Goal: Task Accomplishment & Management: Manage account settings

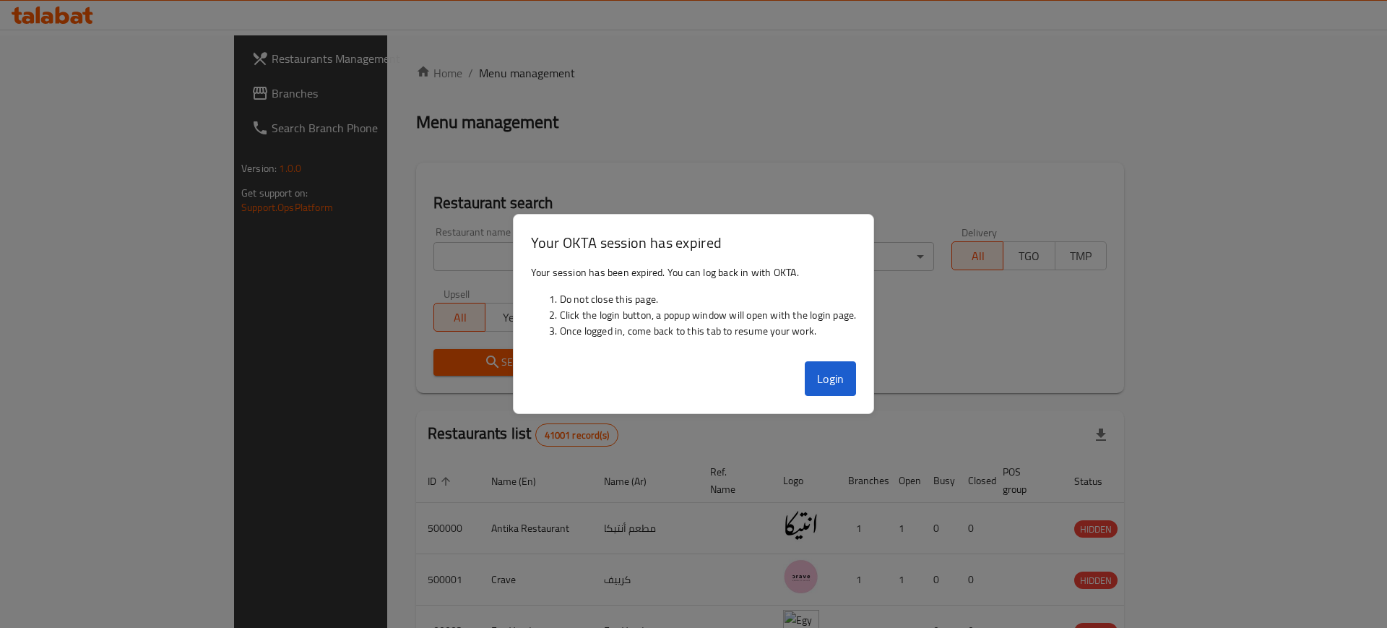
click at [940, 47] on div at bounding box center [693, 314] width 1387 height 628
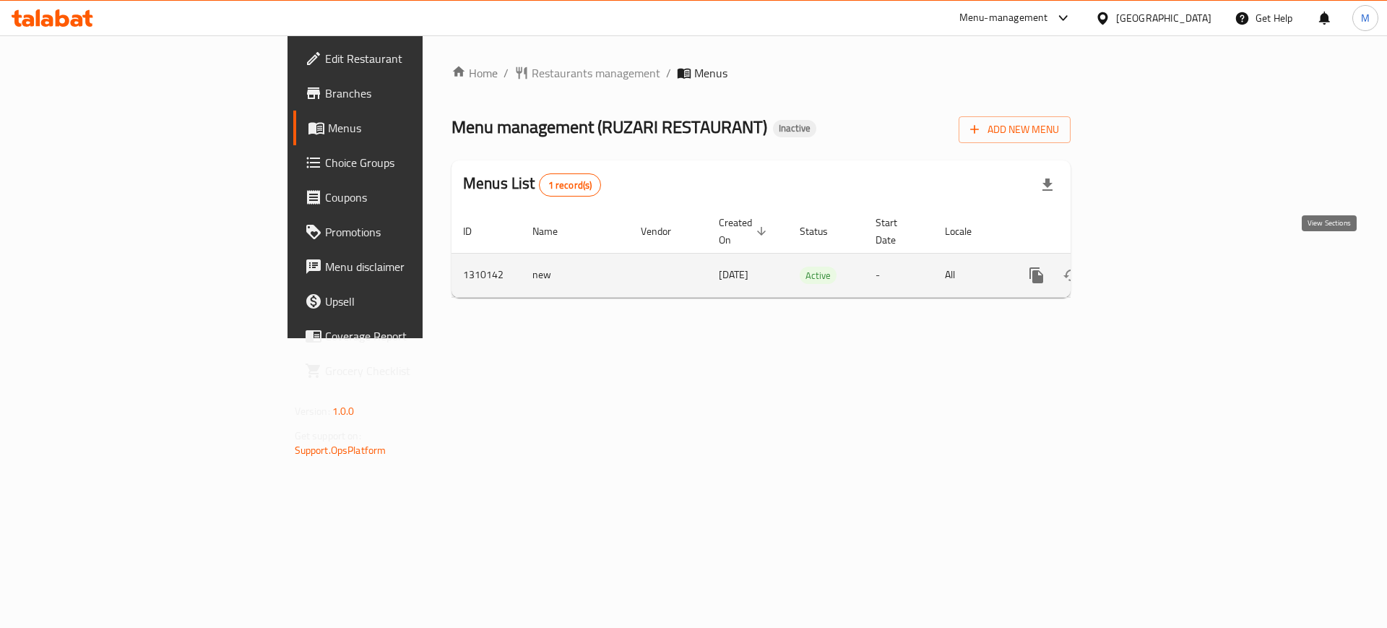
click at [1147, 269] on icon "enhanced table" at bounding box center [1140, 275] width 13 height 13
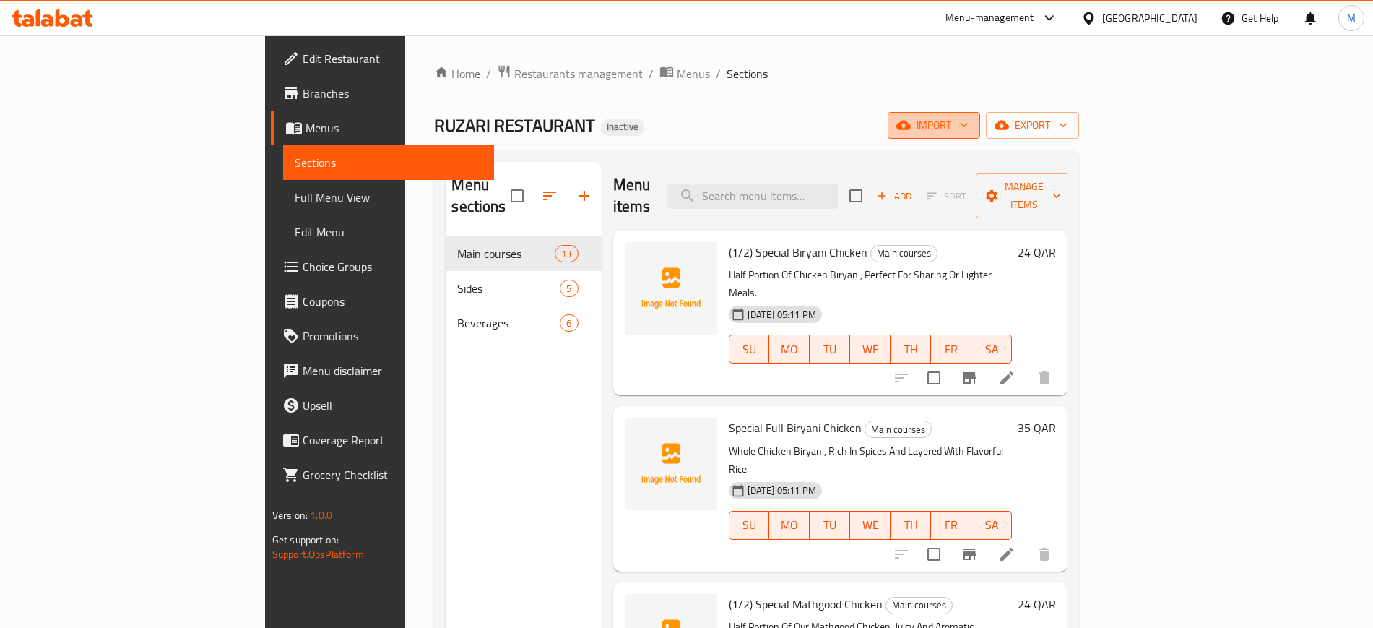
click at [980, 135] on button "import" at bounding box center [934, 125] width 92 height 27
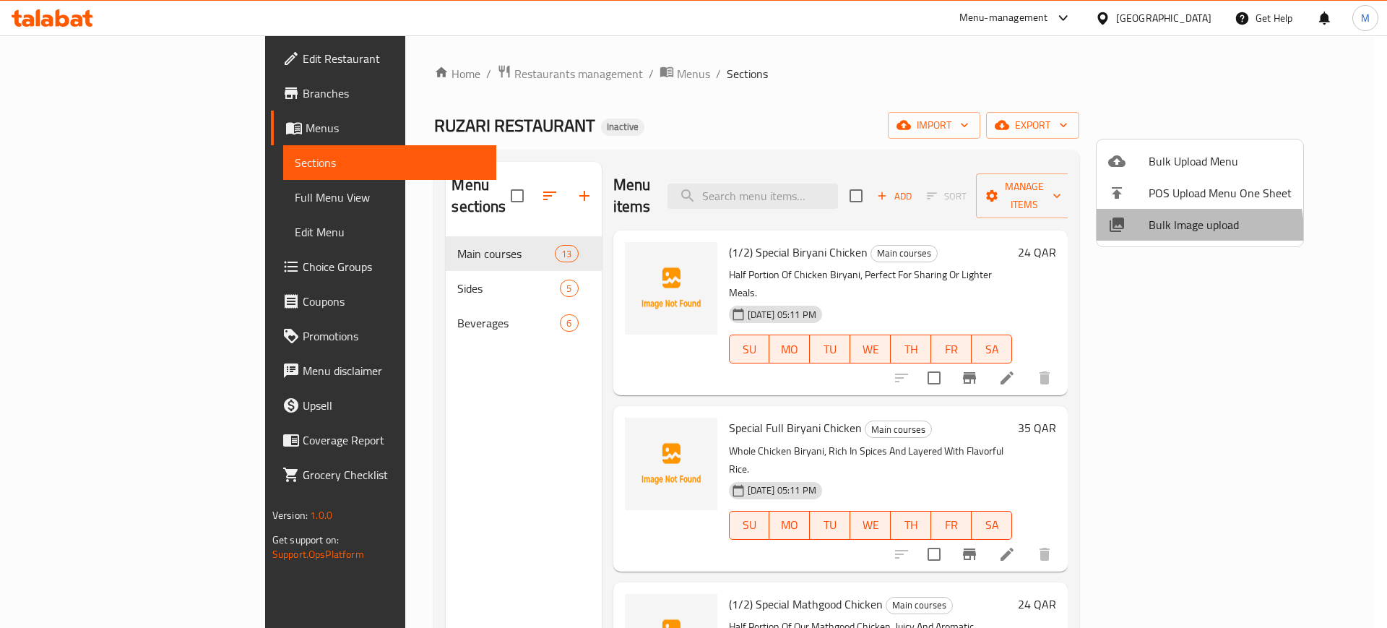
click at [1161, 233] on span "Bulk Image upload" at bounding box center [1219, 224] width 143 height 17
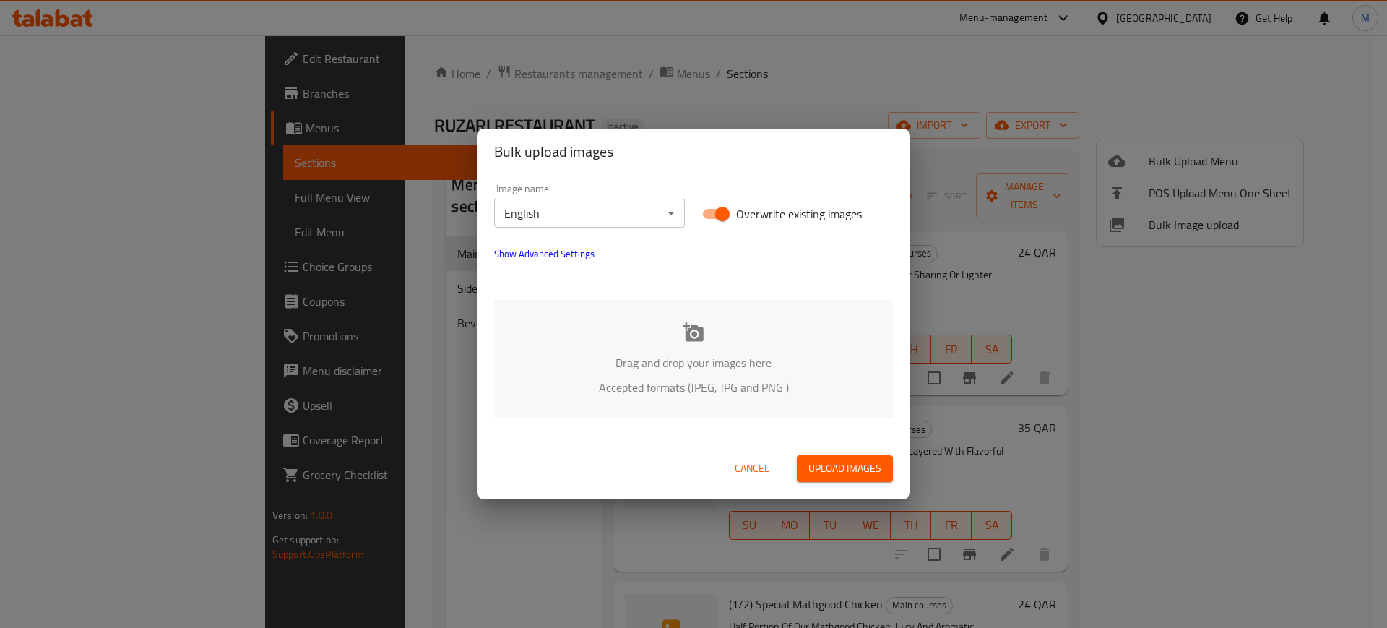
click at [625, 338] on div "Drag and drop your images here Accepted formats (JPEG, JPG and PNG )" at bounding box center [693, 359] width 399 height 118
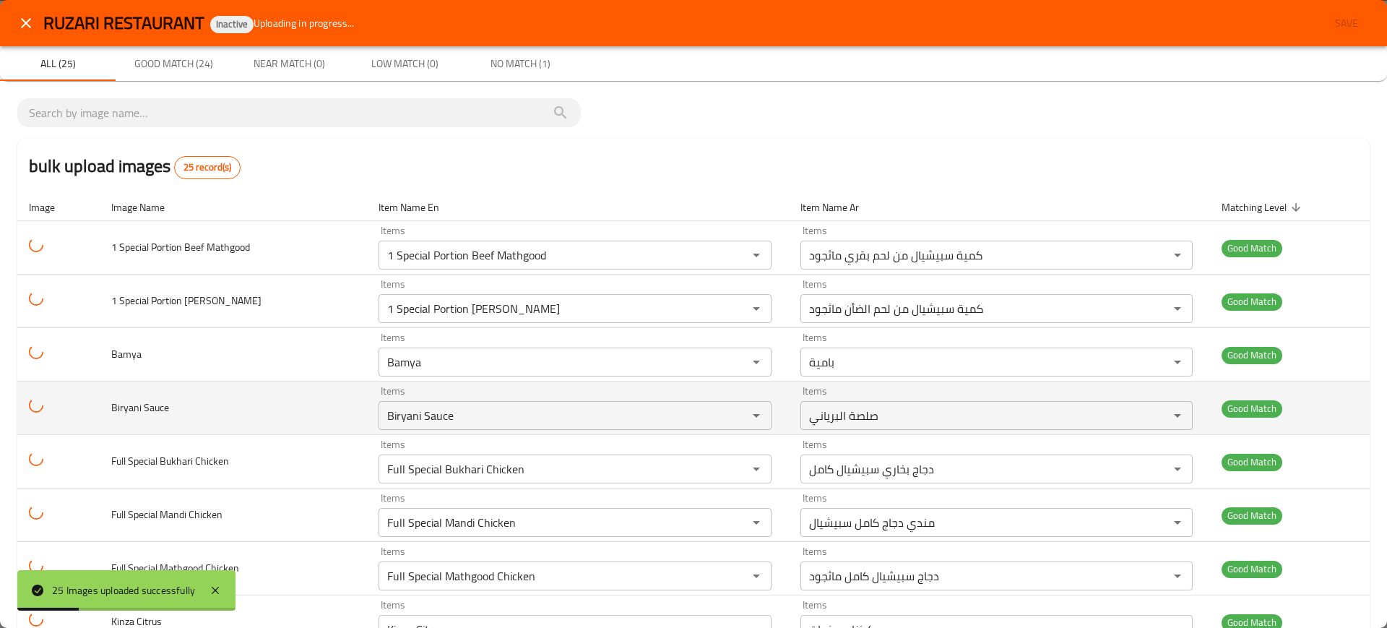
scroll to position [958, 0]
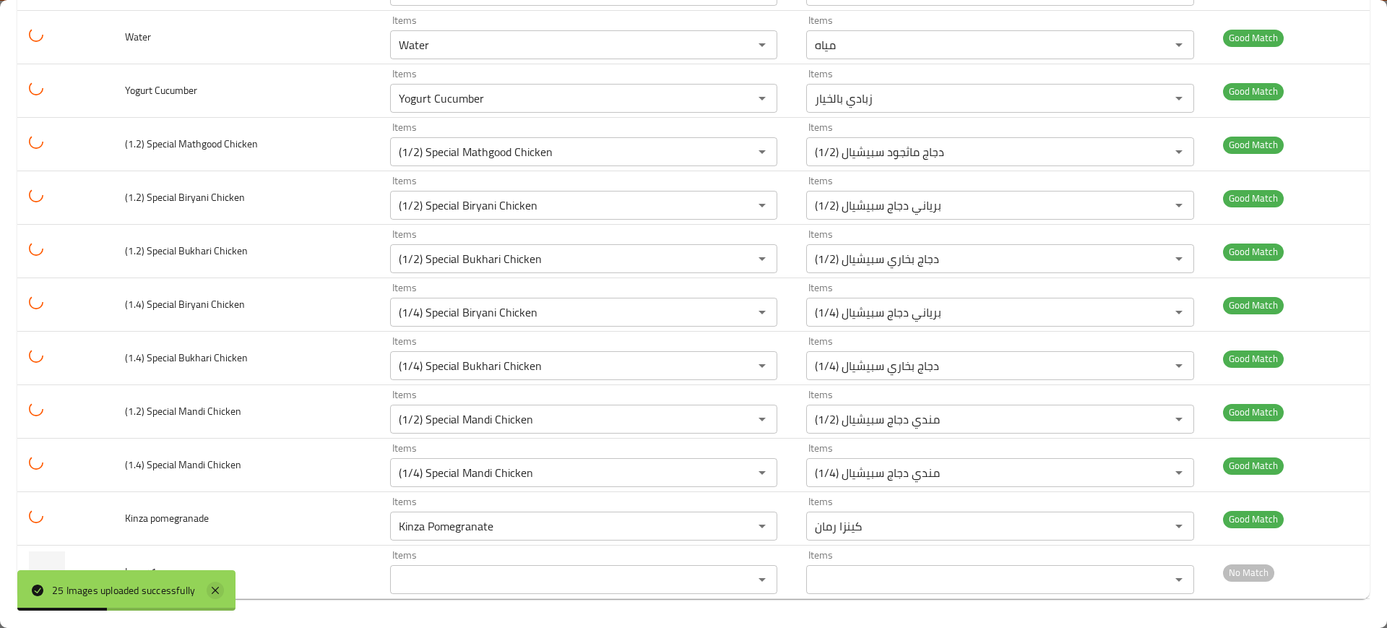
click at [224, 585] on icon at bounding box center [215, 589] width 17 height 17
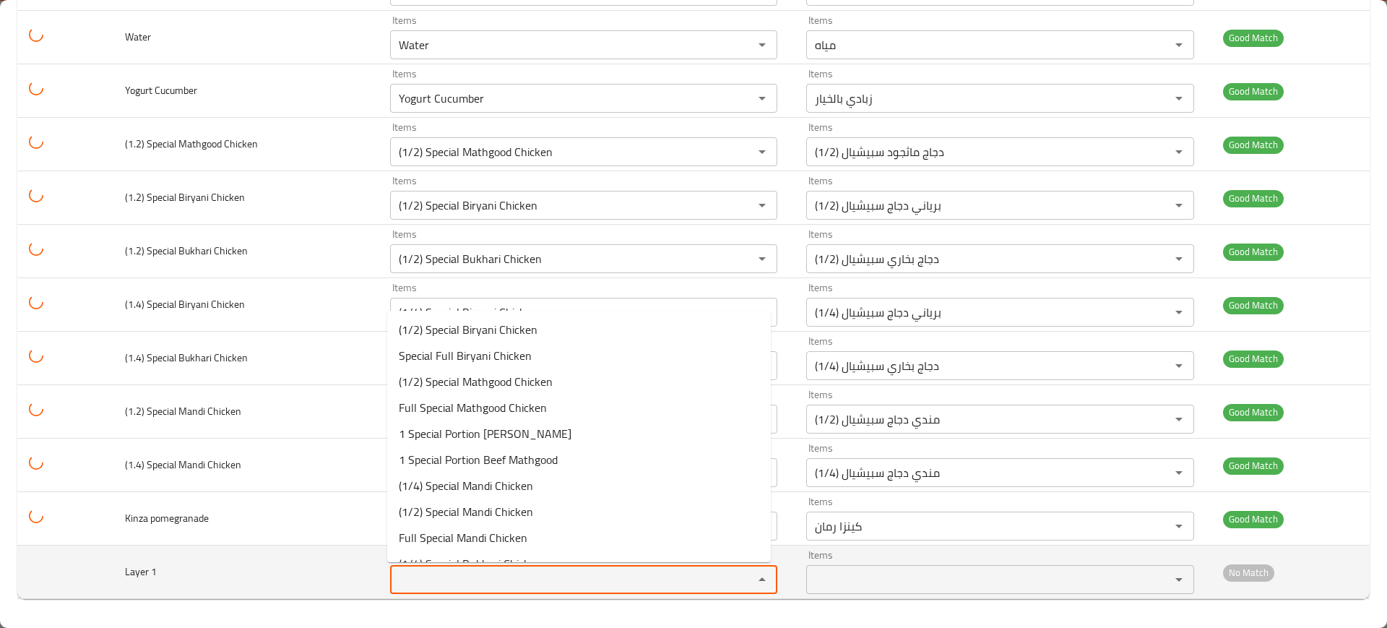
click at [396, 580] on 1 "Items" at bounding box center [562, 579] width 337 height 20
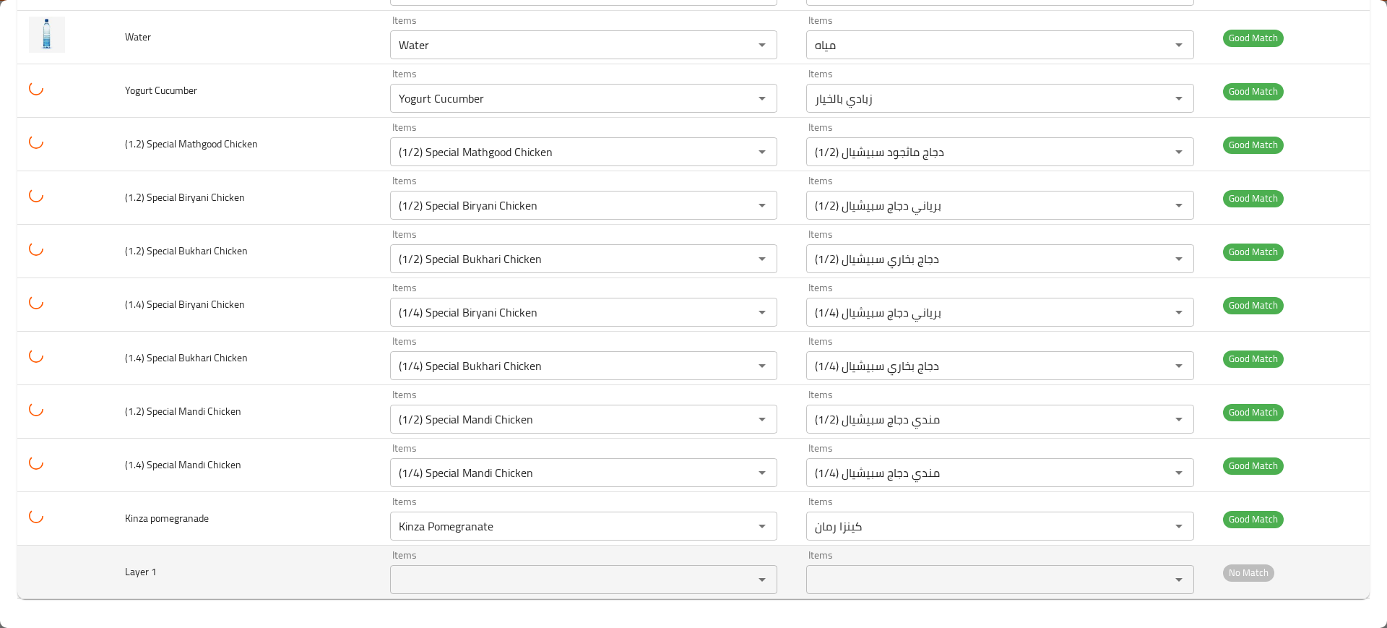
click at [131, 573] on span "Layer 1" at bounding box center [141, 571] width 32 height 19
copy span "Layer 1"
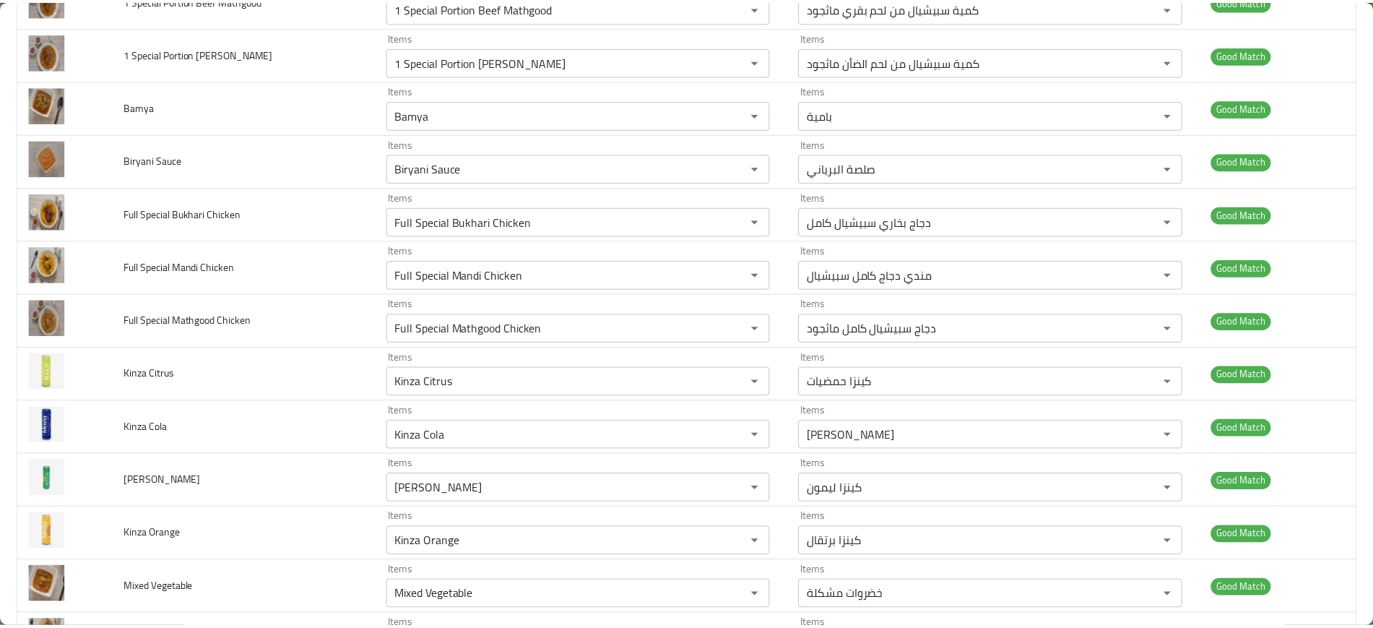
scroll to position [0, 0]
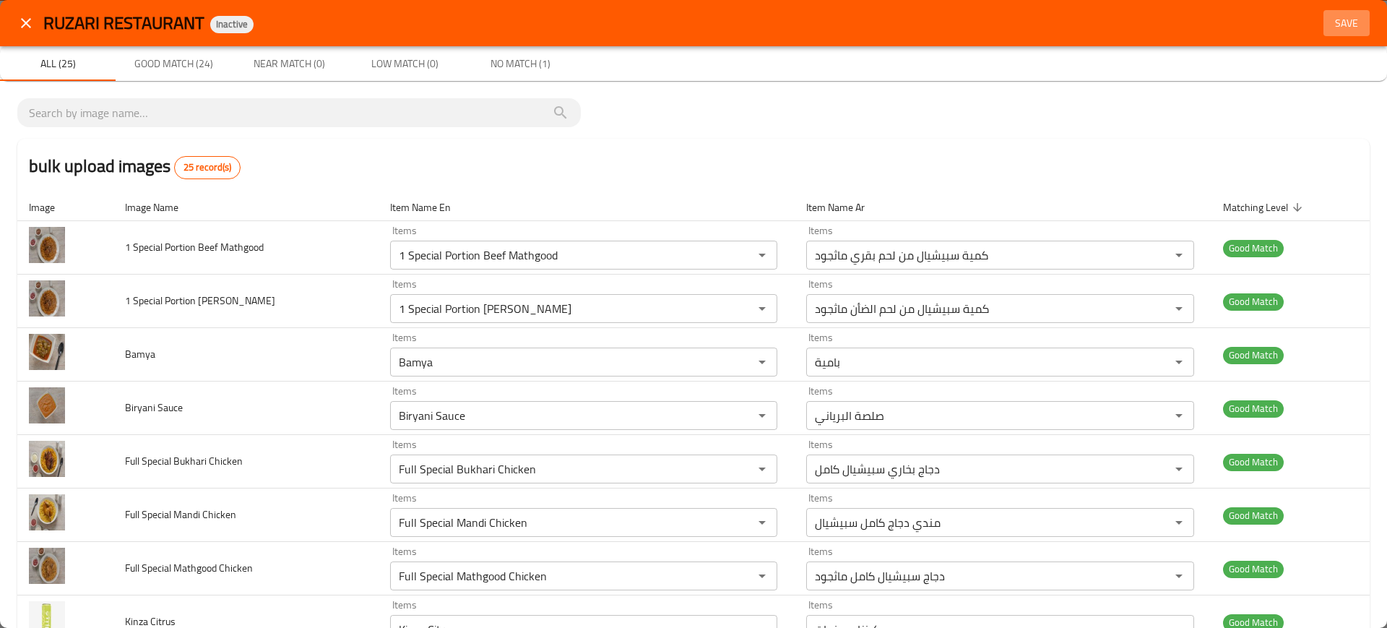
click at [1344, 25] on span "Save" at bounding box center [1346, 23] width 35 height 18
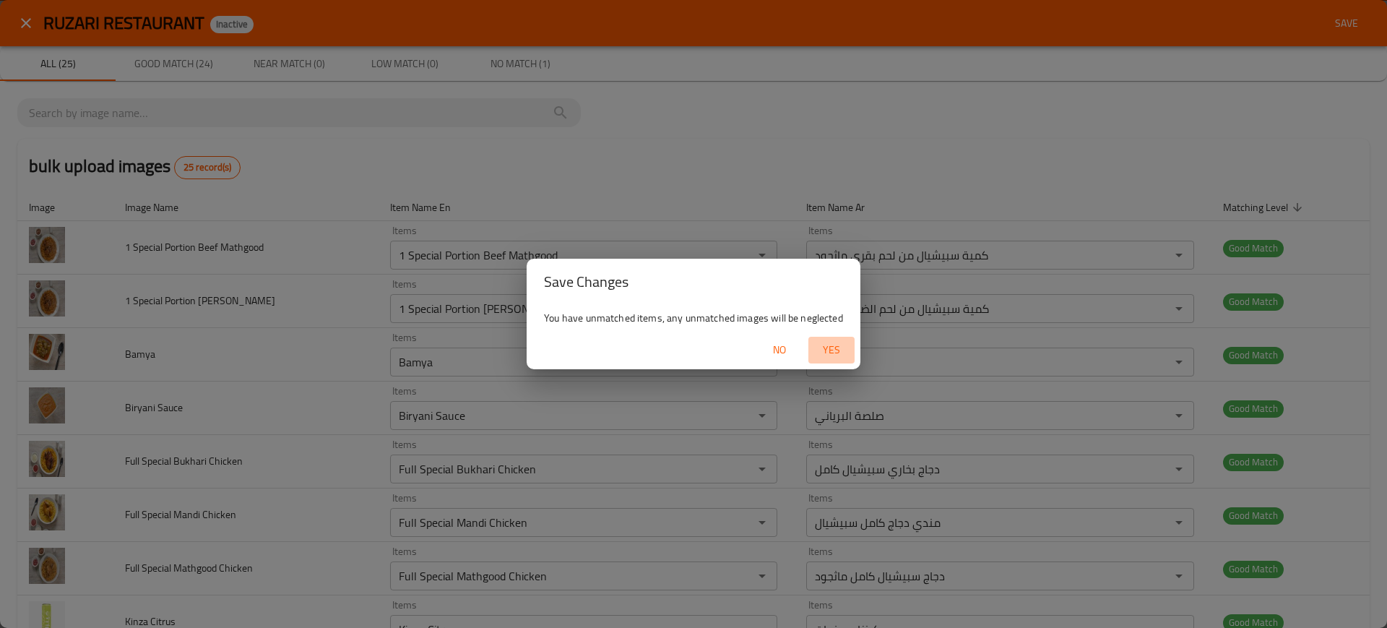
click at [841, 355] on span "Yes" at bounding box center [831, 350] width 35 height 18
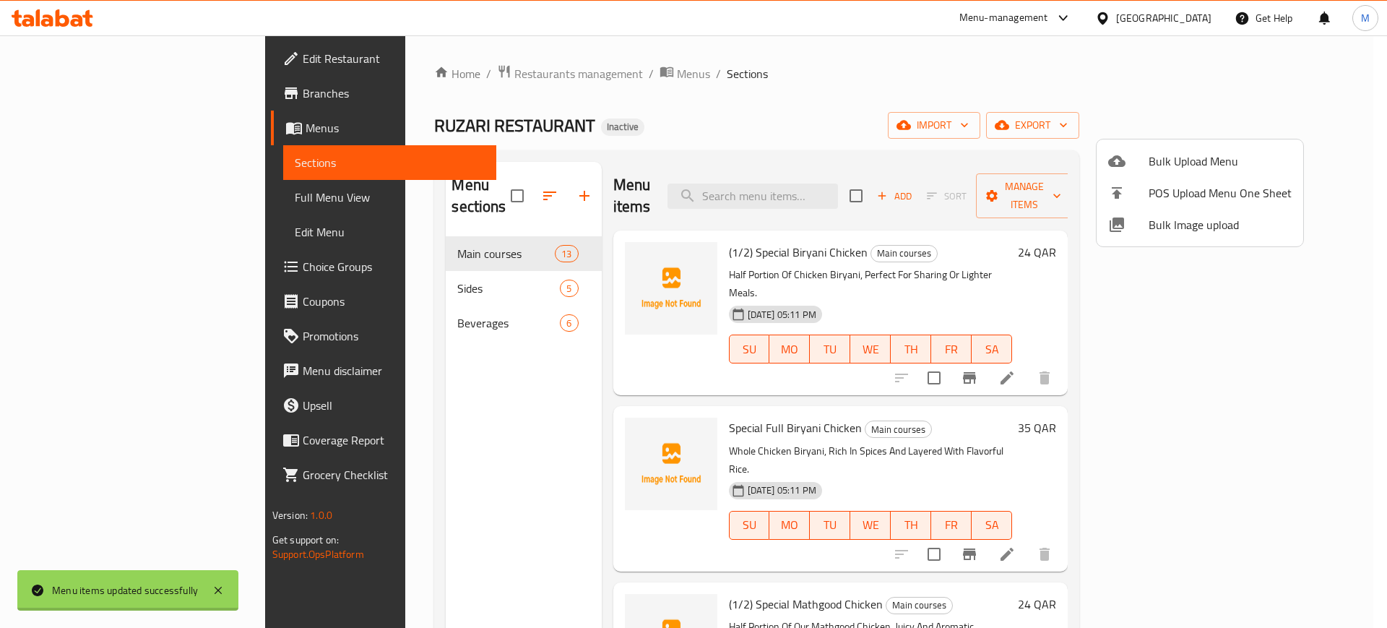
click at [424, 395] on div at bounding box center [693, 314] width 1387 height 628
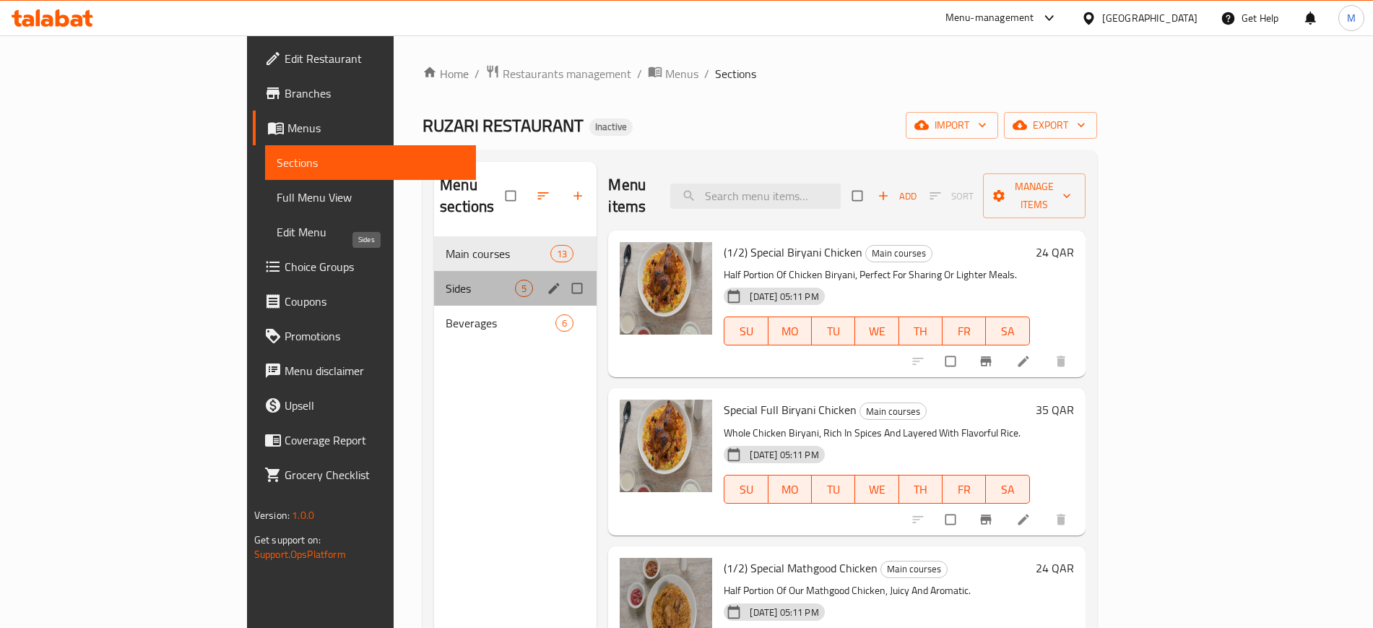
click at [446, 280] on span "Sides" at bounding box center [480, 288] width 69 height 17
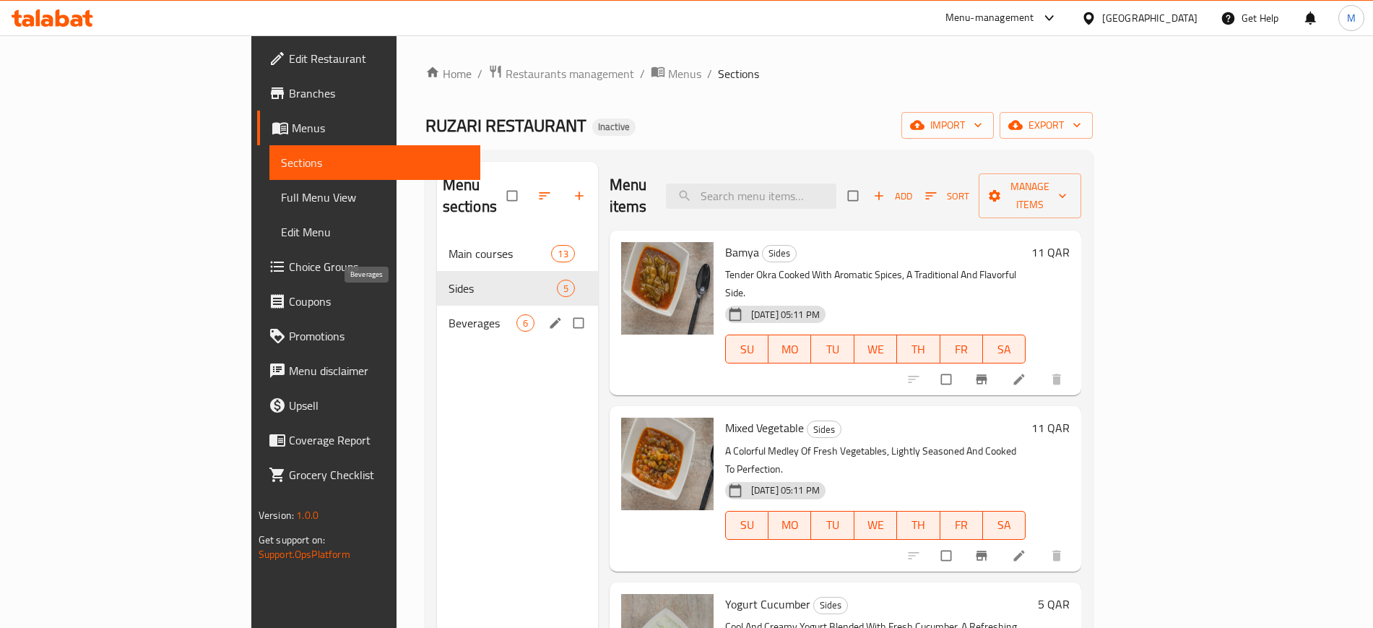
click at [449, 314] on span "Beverages" at bounding box center [483, 322] width 68 height 17
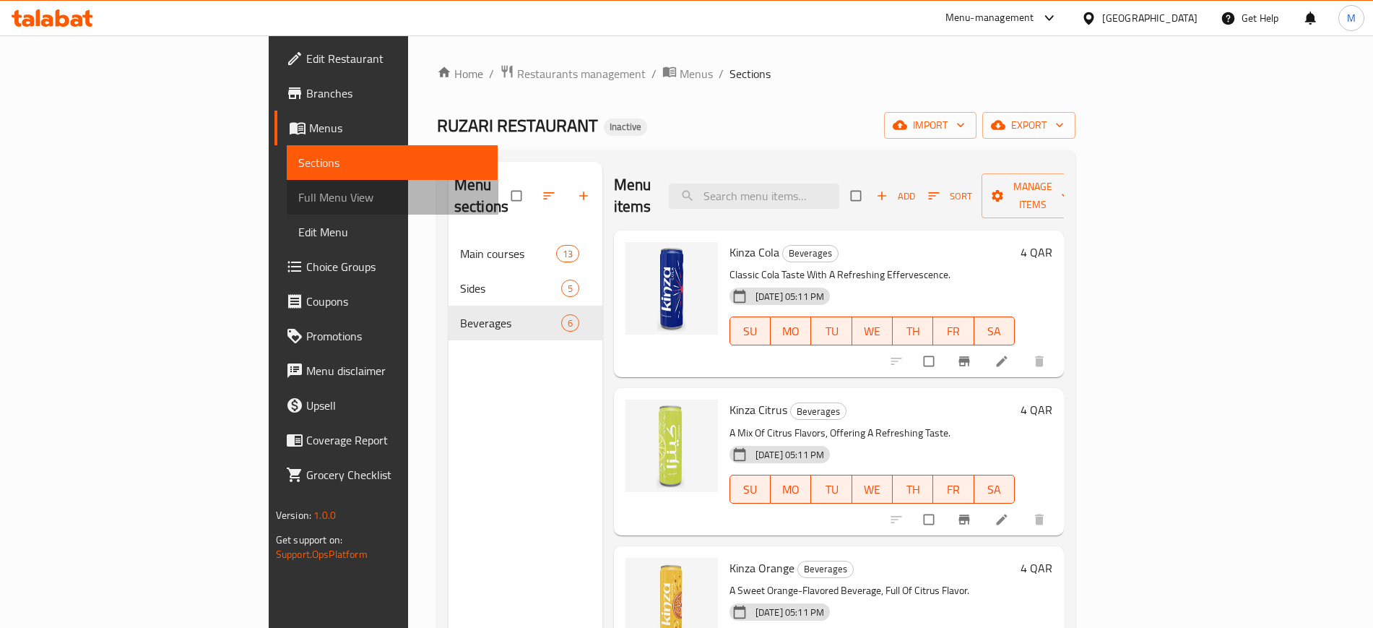
click at [298, 192] on span "Full Menu View" at bounding box center [392, 197] width 188 height 17
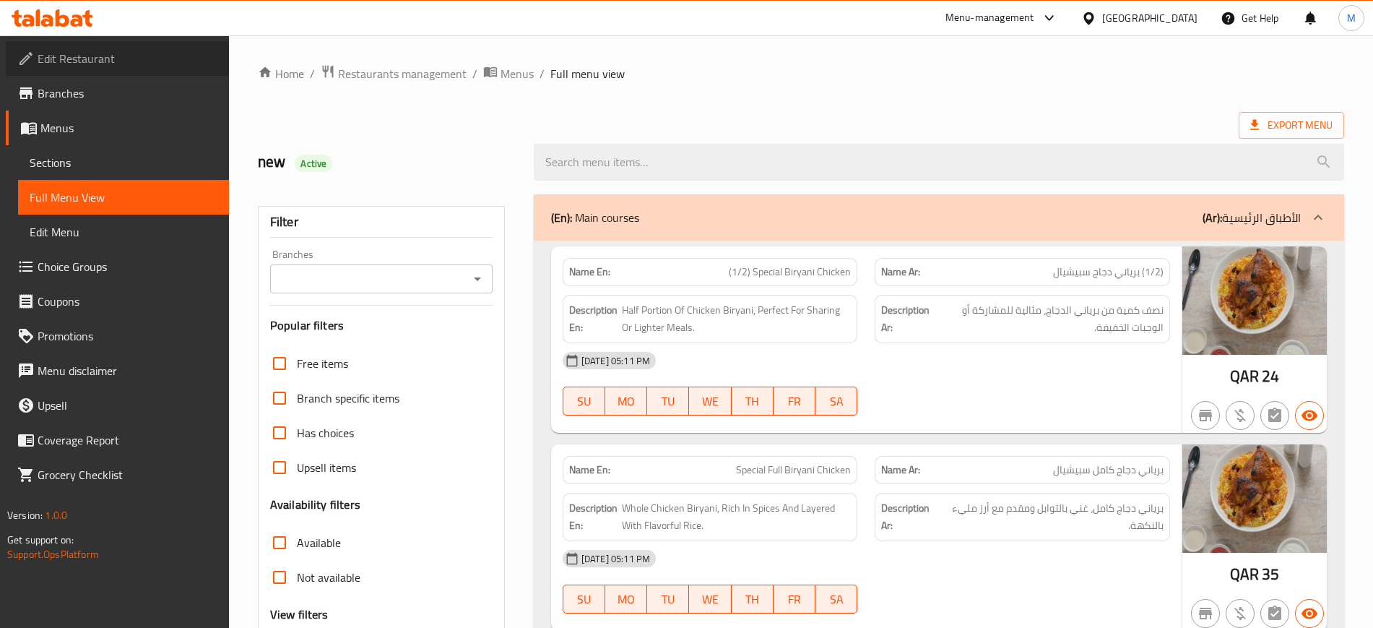
click at [79, 56] on span "Edit Restaurant" at bounding box center [128, 58] width 180 height 17
